Goal: Use online tool/utility

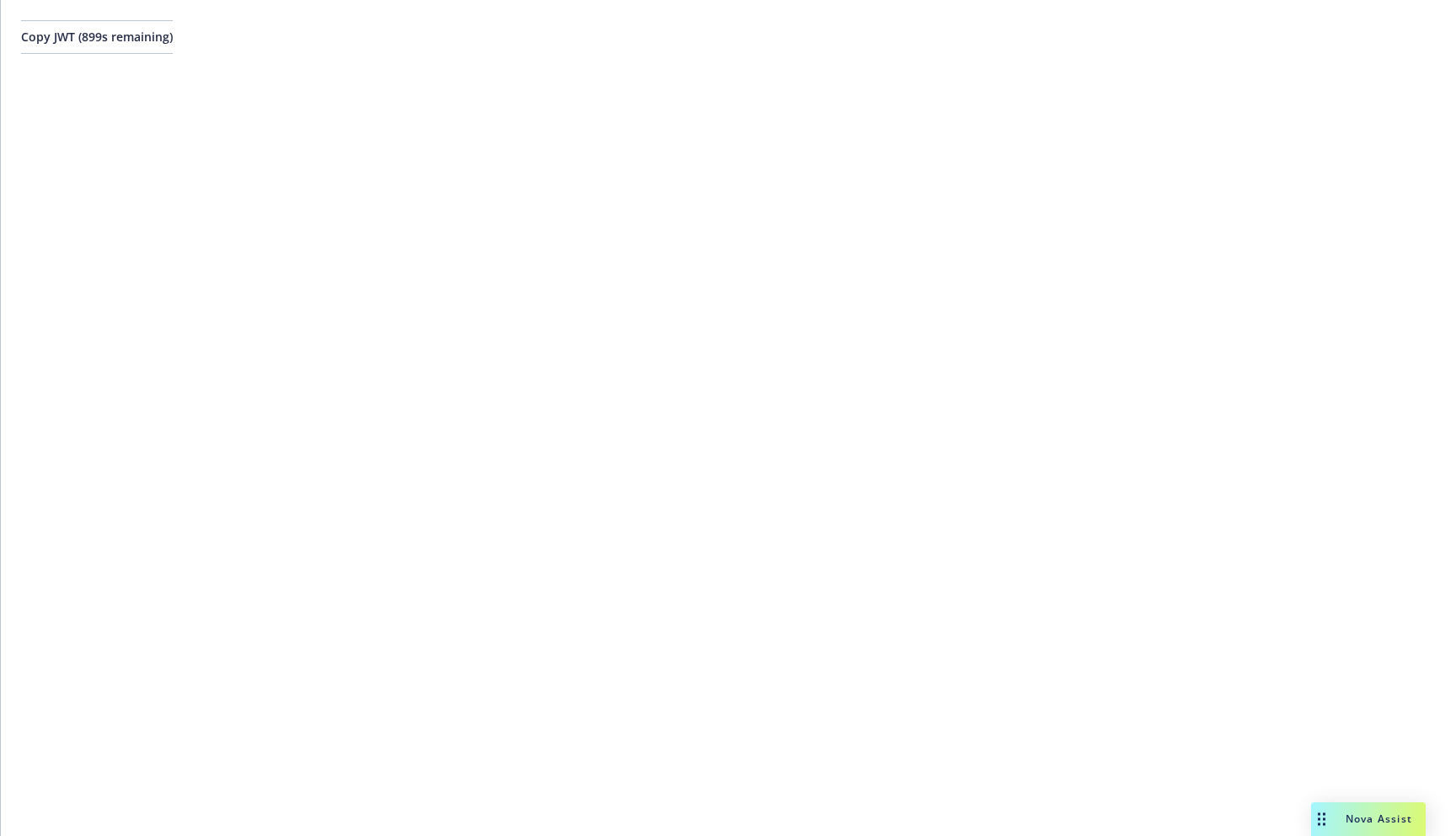
click at [172, 34] on span "Copy JWT ( 899 s remaining)" at bounding box center [97, 36] width 152 height 16
